Goal: Task Accomplishment & Management: Manage account settings

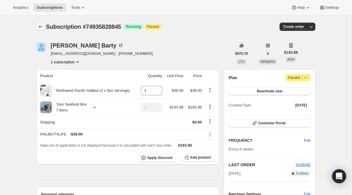
click at [42, 26] on icon "Subscriptions" at bounding box center [41, 27] width 6 height 6
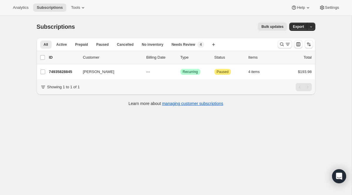
click at [281, 49] on div at bounding box center [295, 44] width 40 height 12
click at [281, 48] on button "Search and filter results" at bounding box center [284, 44] width 14 height 8
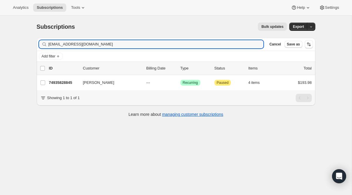
drag, startPoint x: 109, startPoint y: 43, endPoint x: -12, endPoint y: 20, distance: 122.9
click at [0, 20] on html "Analytics Subscriptions Tools Help Settings Skip to content Subscriptions. This…" at bounding box center [176, 97] width 352 height 195
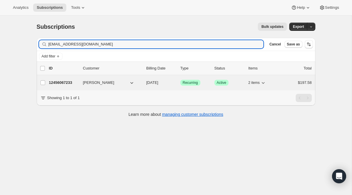
type input "[EMAIL_ADDRESS][DOMAIN_NAME]"
click at [192, 82] on span "Recurring" at bounding box center [190, 82] width 15 height 5
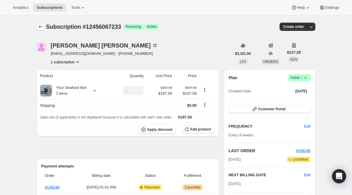
click at [40, 25] on icon "Subscriptions" at bounding box center [41, 27] width 6 height 6
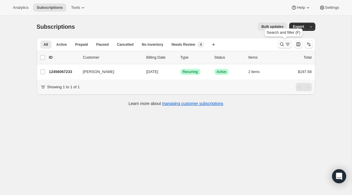
click at [286, 45] on icon "Search and filter results" at bounding box center [287, 44] width 6 height 6
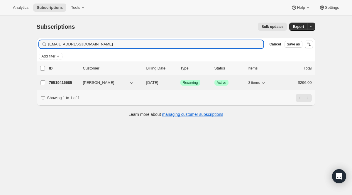
type input "[EMAIL_ADDRESS][DOMAIN_NAME]"
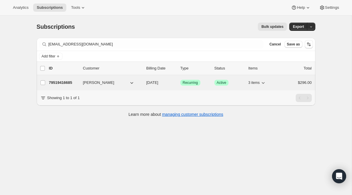
click at [185, 81] on span "Recurring" at bounding box center [190, 82] width 15 height 5
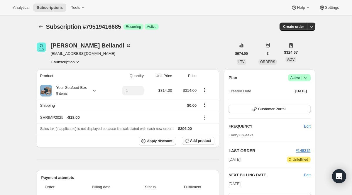
click at [300, 81] on div "Plan Success Active | Created Date [DATE]" at bounding box center [269, 84] width 82 height 21
click at [301, 80] on span "Active |" at bounding box center [299, 78] width 18 height 6
click at [289, 103] on button "Cancel subscription" at bounding box center [296, 98] width 37 height 9
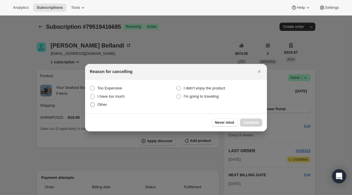
click at [103, 105] on span "Other" at bounding box center [102, 104] width 10 height 4
click at [90, 103] on input "Other" at bounding box center [90, 102] width 0 height 0
radio input "true"
click at [252, 117] on div "Never mind Continue" at bounding box center [176, 122] width 182 height 18
click at [250, 119] on button "Continue" at bounding box center [251, 122] width 22 height 8
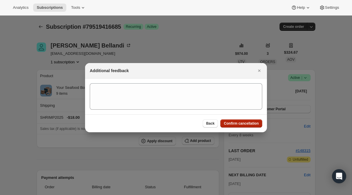
click at [250, 119] on button "Confirm cancellation" at bounding box center [241, 123] width 42 height 8
